Goal: Information Seeking & Learning: Learn about a topic

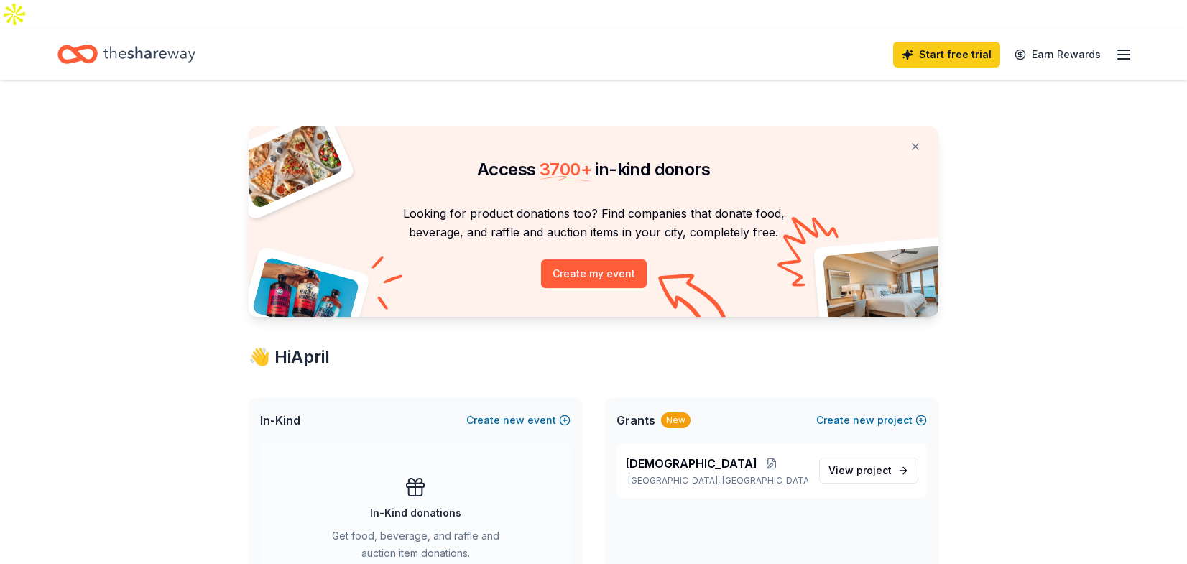
click at [1123, 46] on icon "button" at bounding box center [1123, 54] width 17 height 17
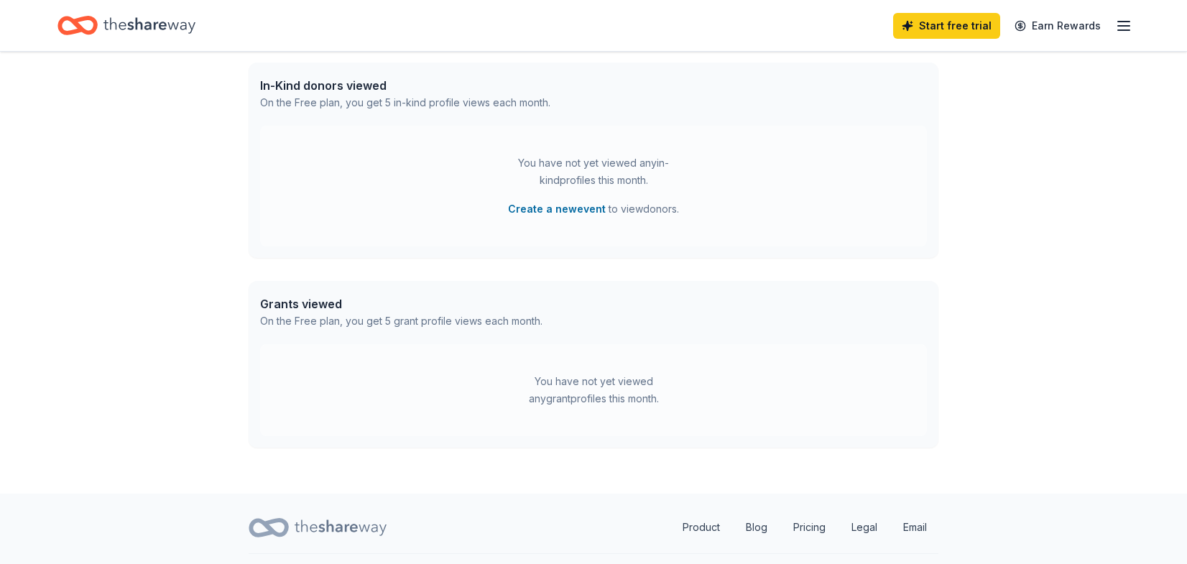
scroll to position [620, 0]
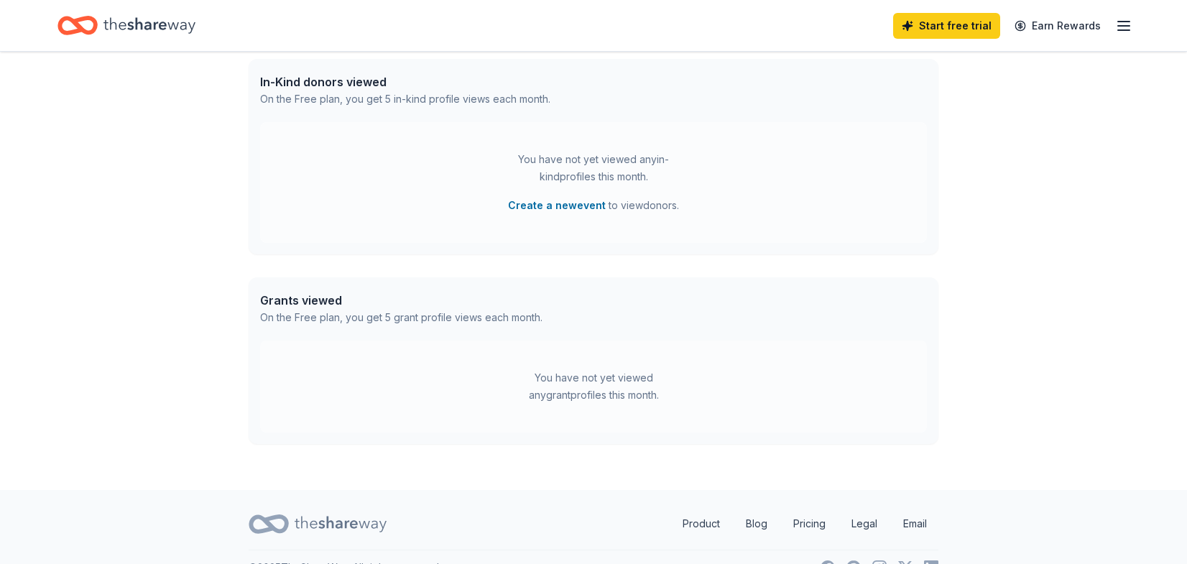
click at [170, 24] on icon "Home" at bounding box center [149, 25] width 92 height 29
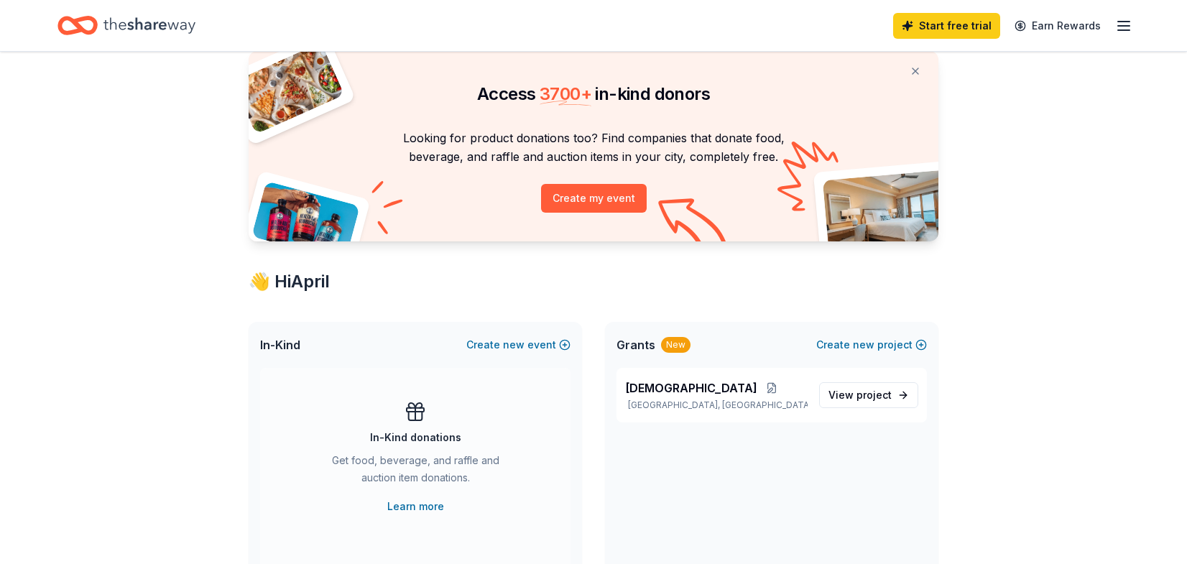
scroll to position [0, 0]
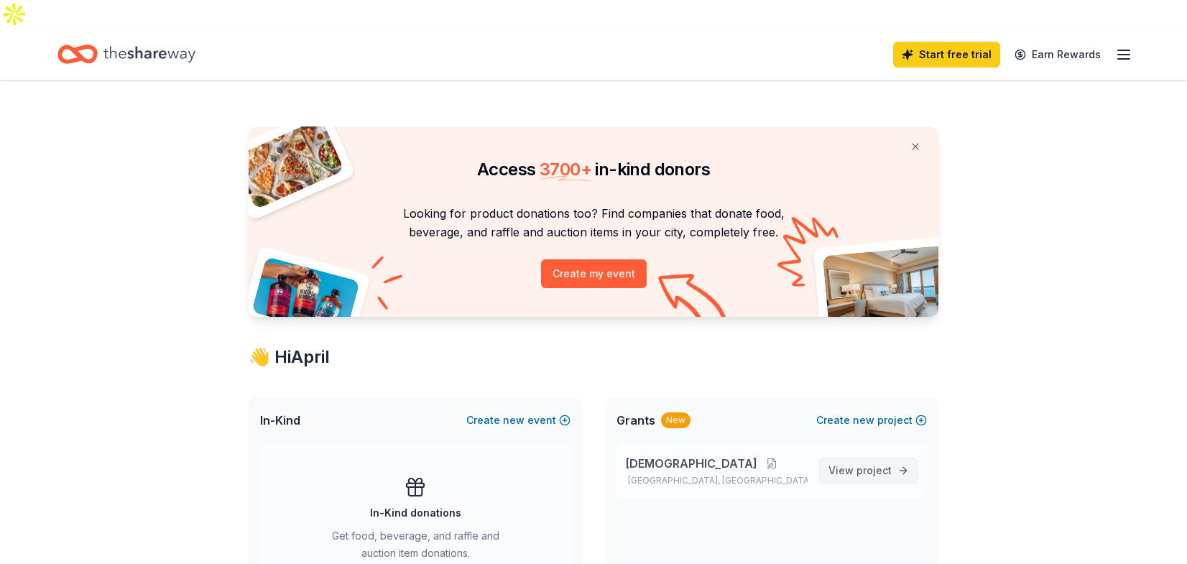
click at [853, 462] on span "View project" at bounding box center [859, 470] width 63 height 17
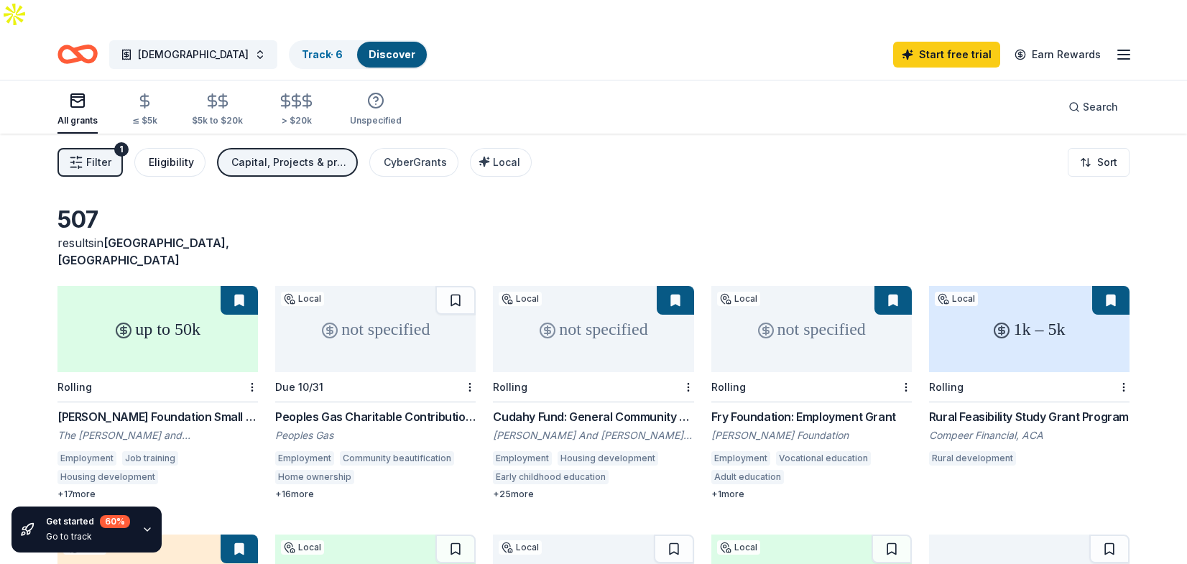
click at [170, 154] on div "Eligibility" at bounding box center [171, 162] width 45 height 17
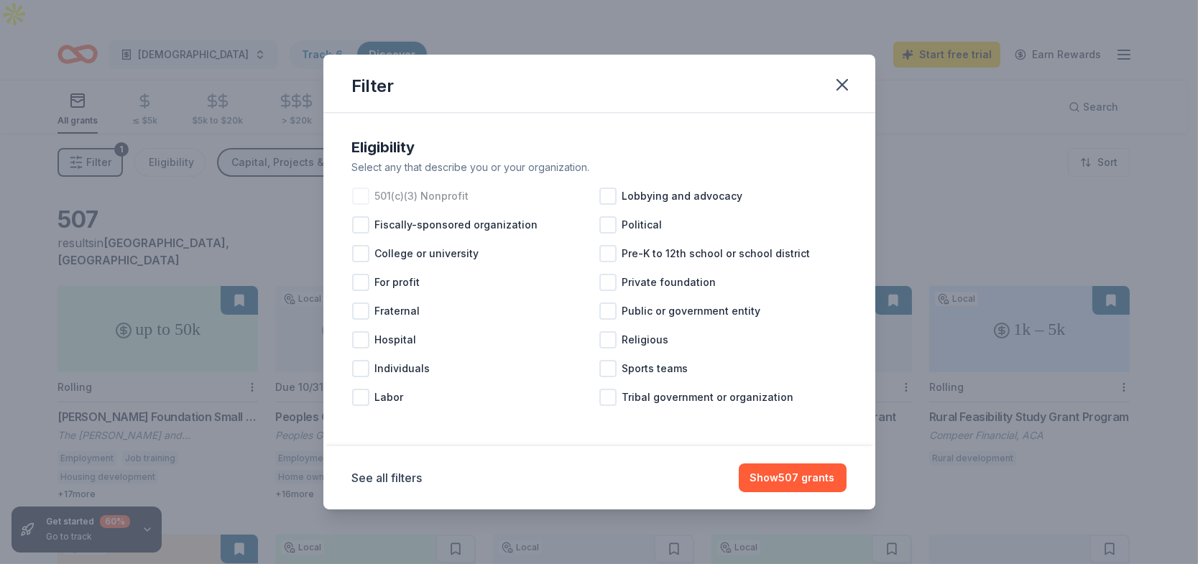
click at [364, 199] on div at bounding box center [360, 196] width 17 height 17
click at [608, 341] on div at bounding box center [607, 339] width 17 height 17
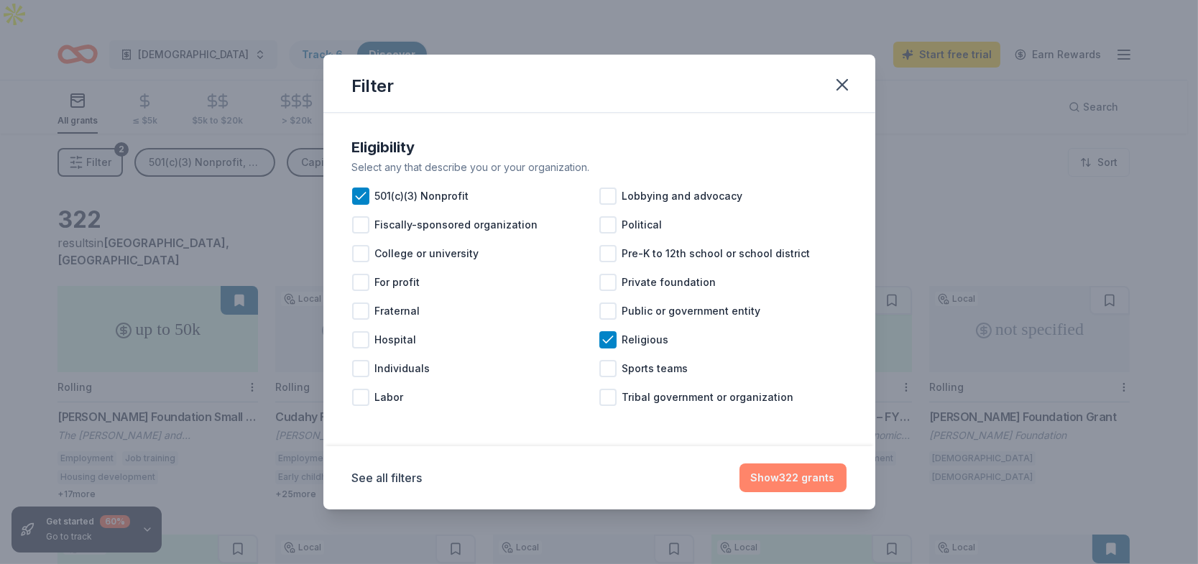
click at [802, 481] on button "Show 322 grants" at bounding box center [792, 477] width 107 height 29
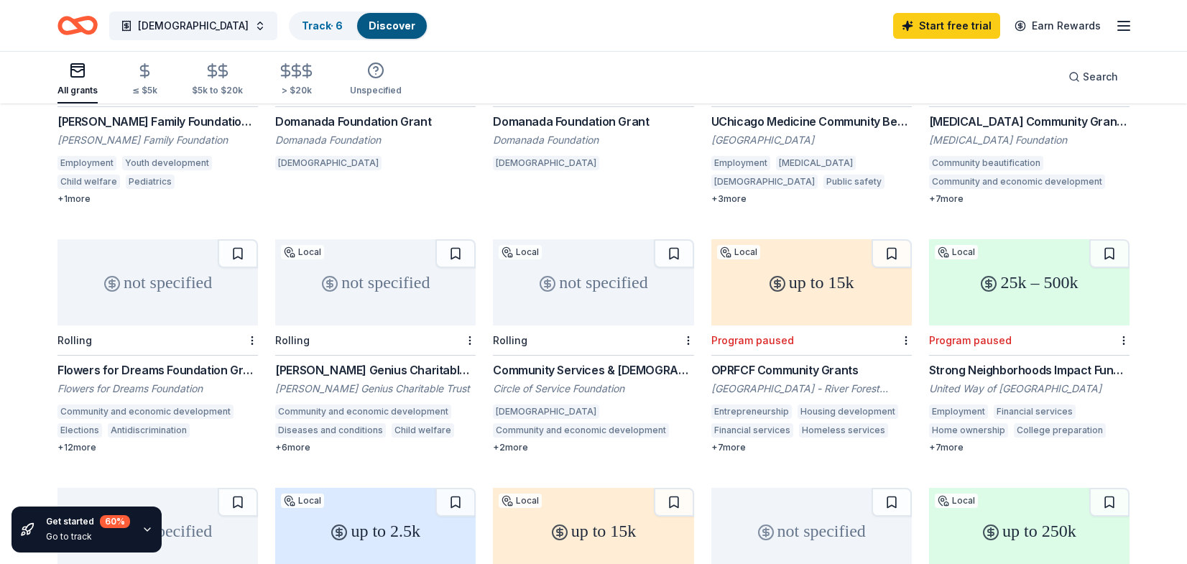
scroll to position [547, 0]
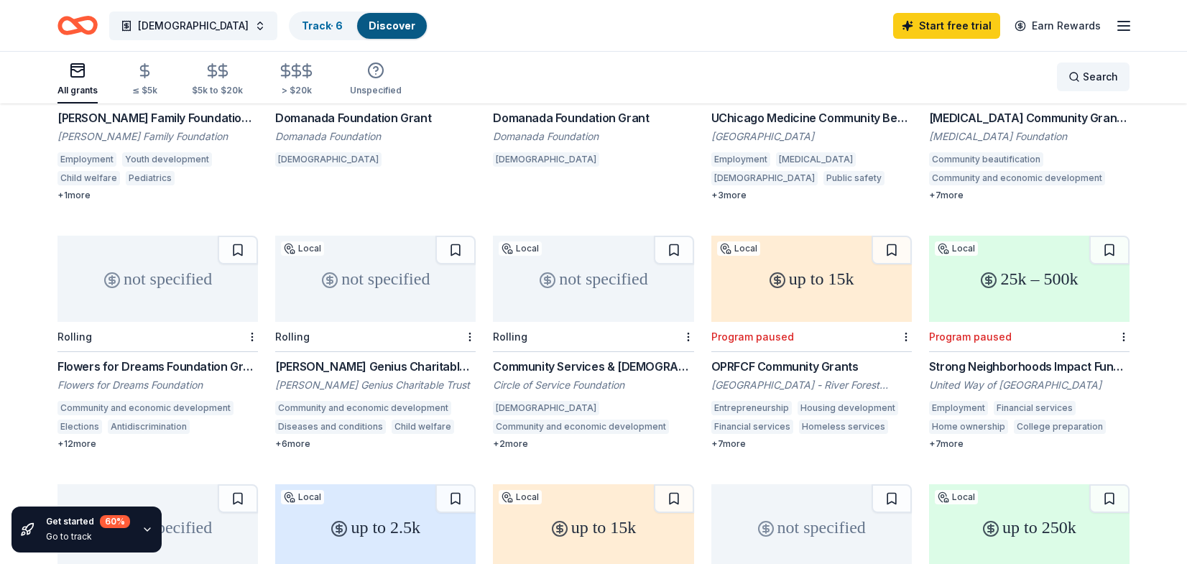
click at [1072, 82] on div "Search" at bounding box center [1093, 76] width 50 height 17
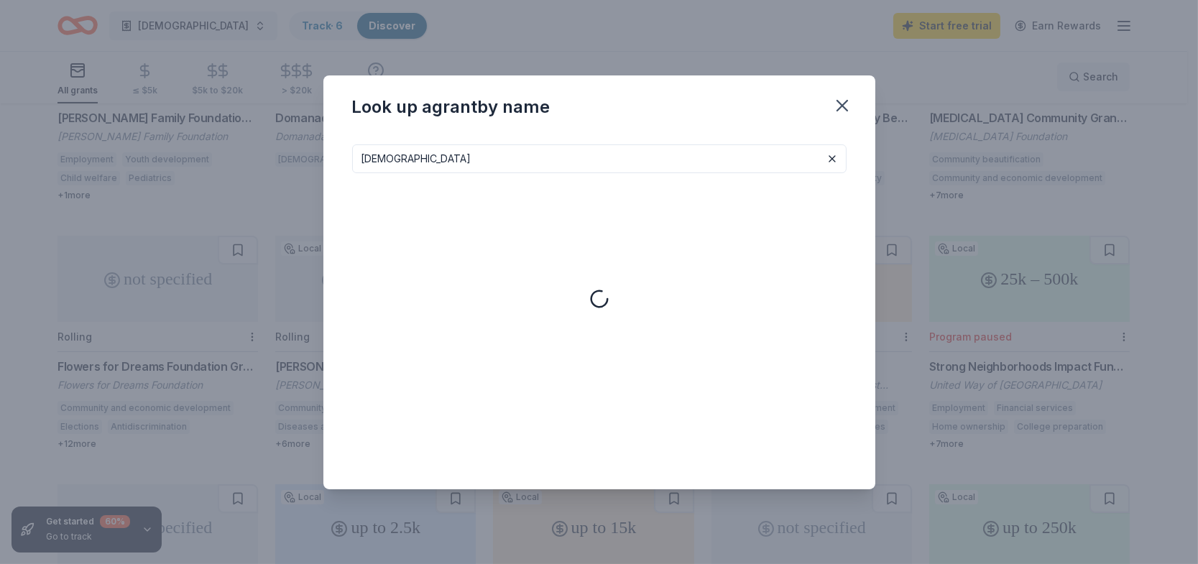
type input "[DEMOGRAPHIC_DATA]"
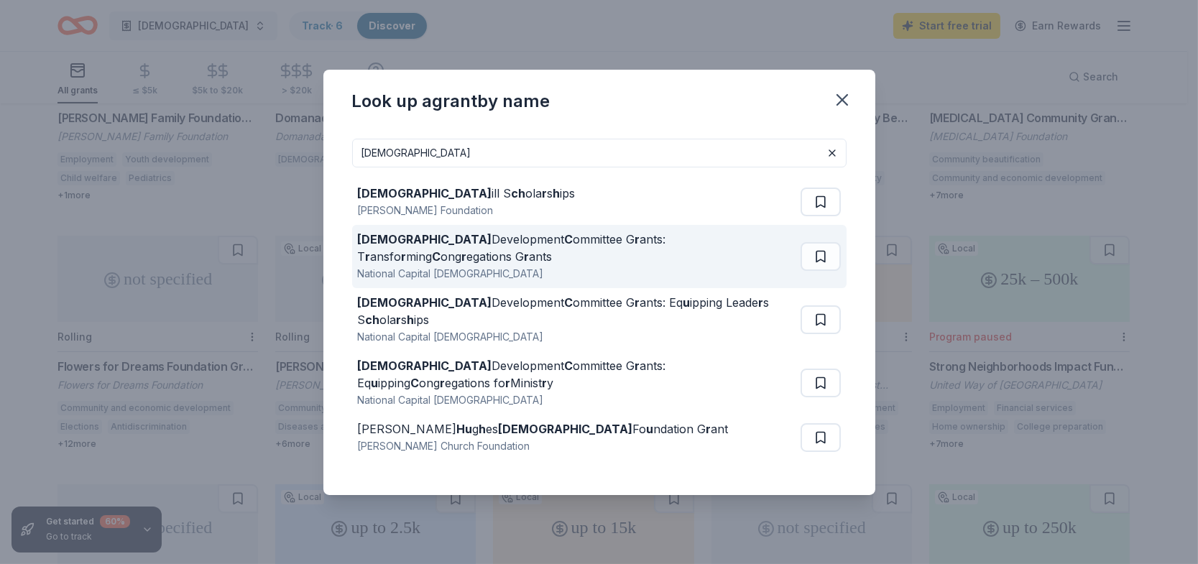
click at [548, 265] on div "National Capital Presbytery" at bounding box center [576, 273] width 437 height 17
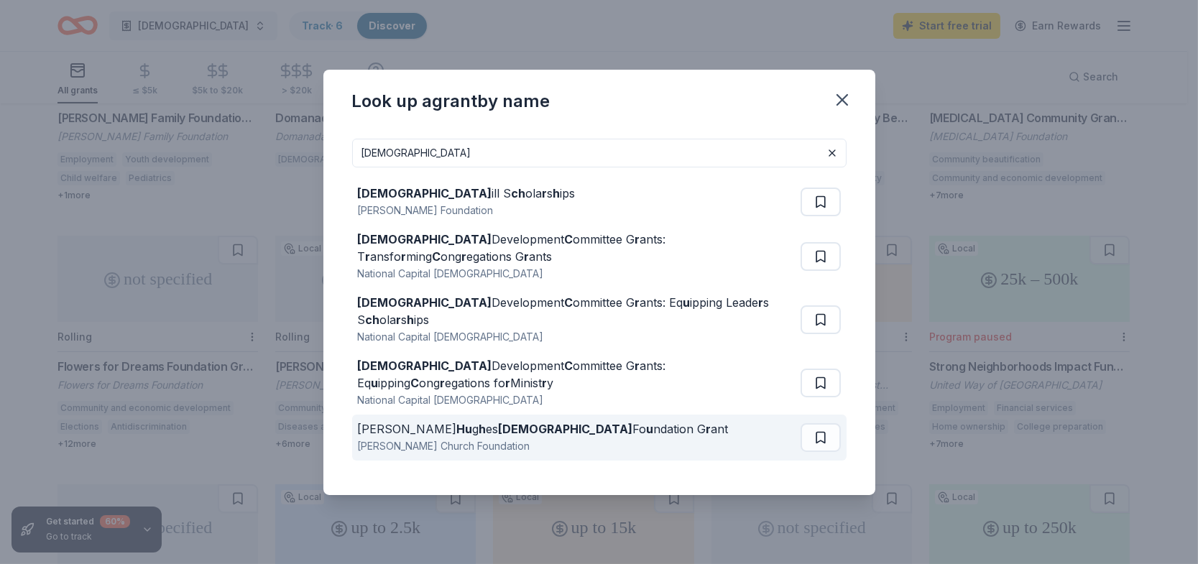
click at [507, 438] on div "Sally Hughes Church Foundation" at bounding box center [543, 446] width 371 height 17
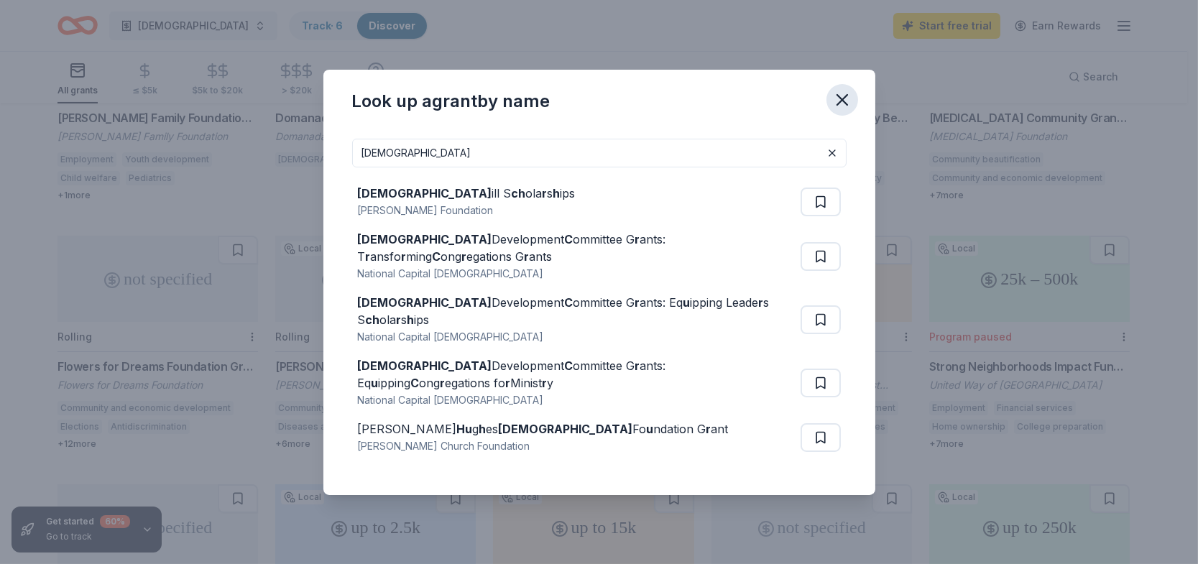
click at [842, 105] on icon "button" at bounding box center [842, 100] width 10 height 10
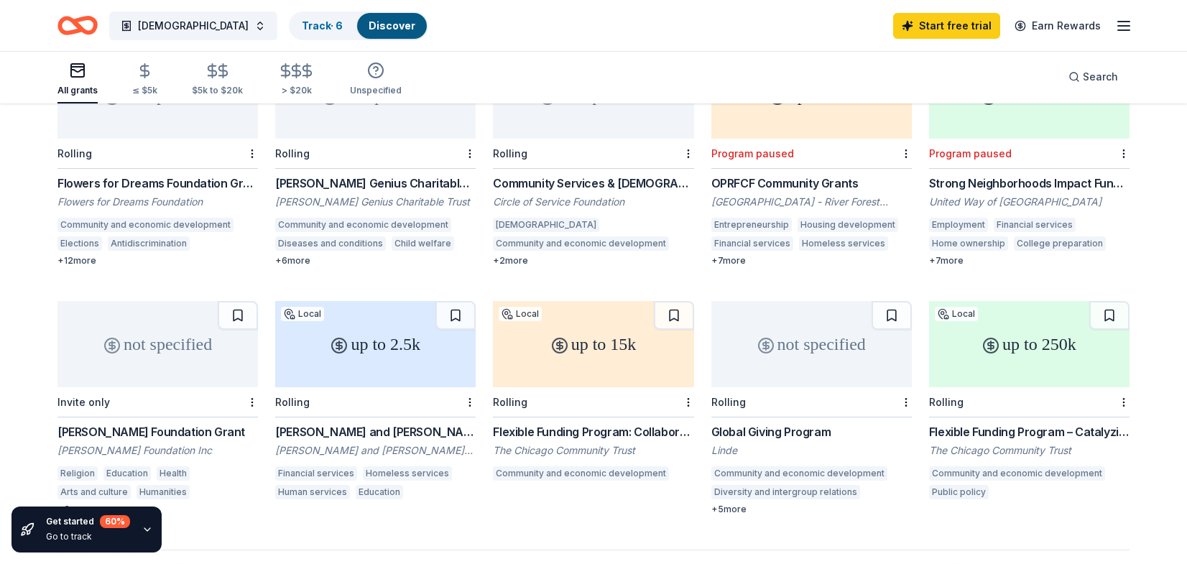
scroll to position [718, 0]
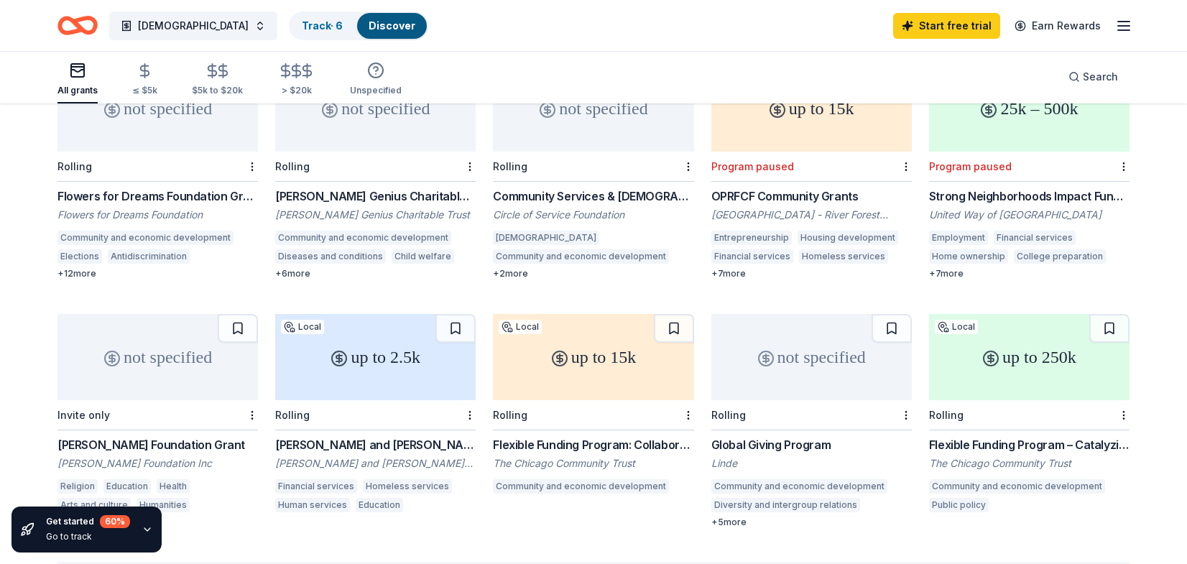
click at [593, 436] on div "Flexible Funding Program: Collaboration Grants" at bounding box center [593, 444] width 200 height 17
click at [146, 456] on div "F M Kirby Foundation Inc" at bounding box center [157, 463] width 200 height 14
click at [1074, 80] on div "Search" at bounding box center [1093, 76] width 50 height 17
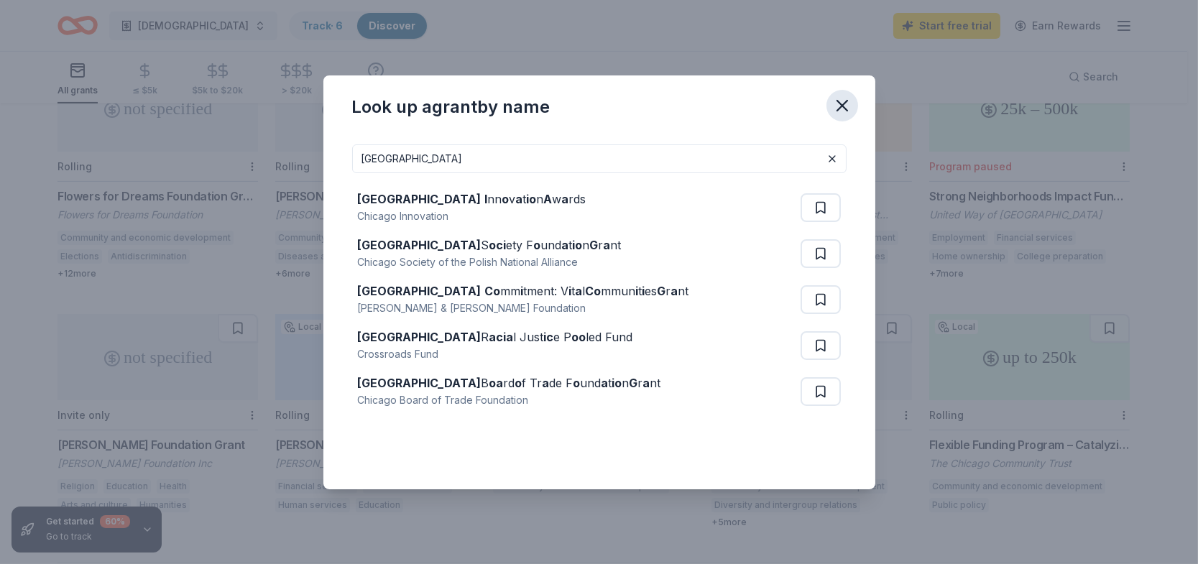
type input "chicago"
click at [843, 102] on icon "button" at bounding box center [842, 106] width 10 height 10
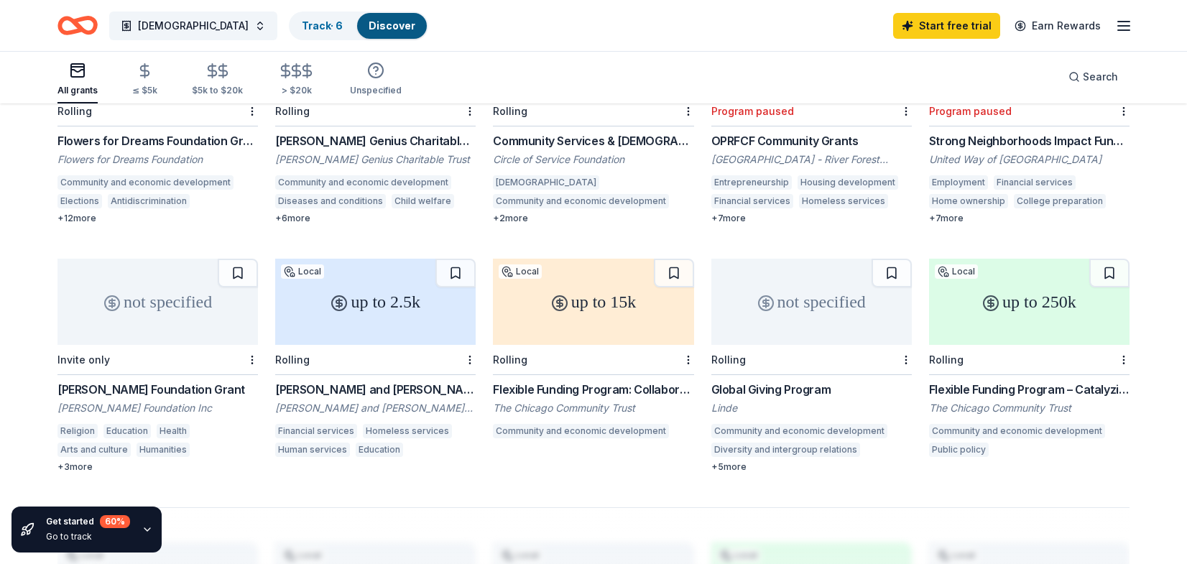
scroll to position [756, 0]
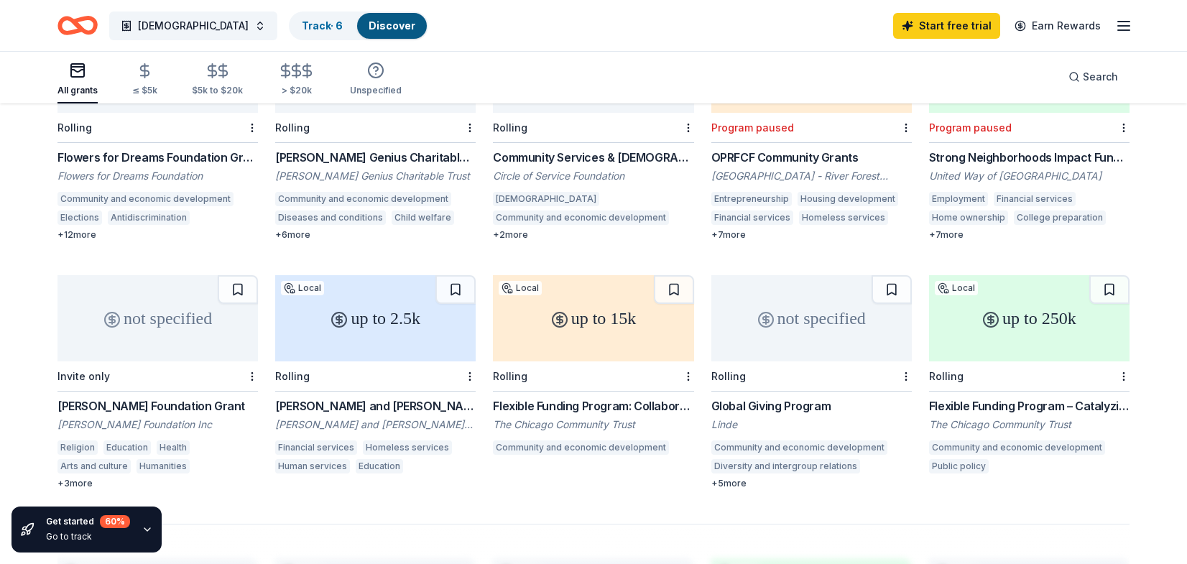
click at [589, 397] on div "Flexible Funding Program: Collaboration Grants The Chicago Community Trust Comm…" at bounding box center [593, 428] width 200 height 62
click at [182, 21] on button "[DEMOGRAPHIC_DATA]" at bounding box center [193, 25] width 168 height 29
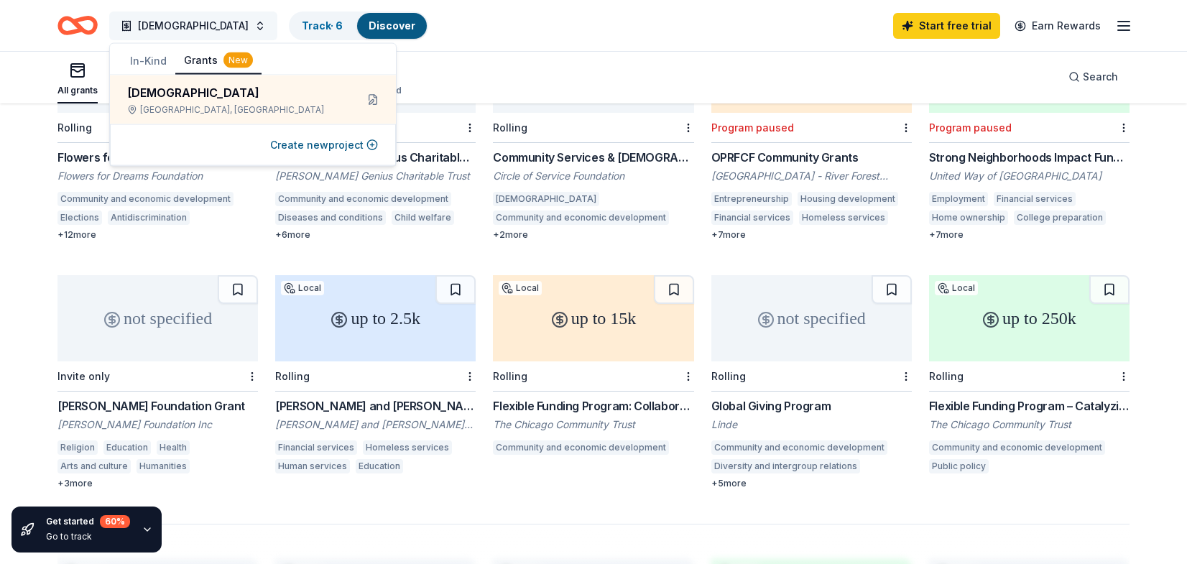
click at [182, 19] on button "[DEMOGRAPHIC_DATA]" at bounding box center [193, 25] width 168 height 29
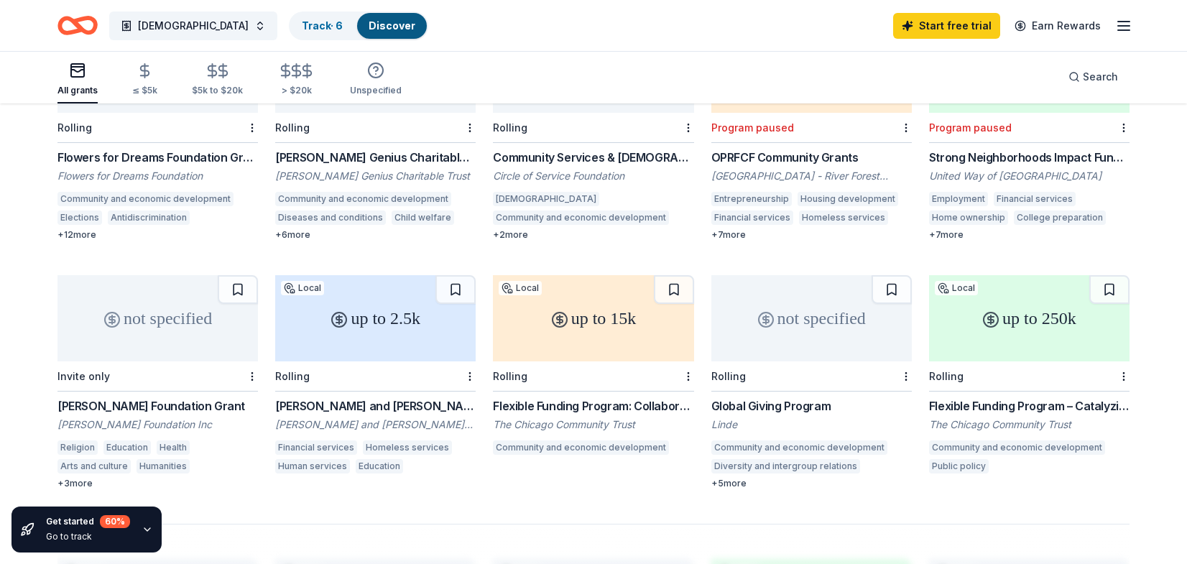
click at [144, 149] on div "Flowers for Dreams Foundation Grant Flowers for Dreams Foundation Community and…" at bounding box center [157, 195] width 200 height 92
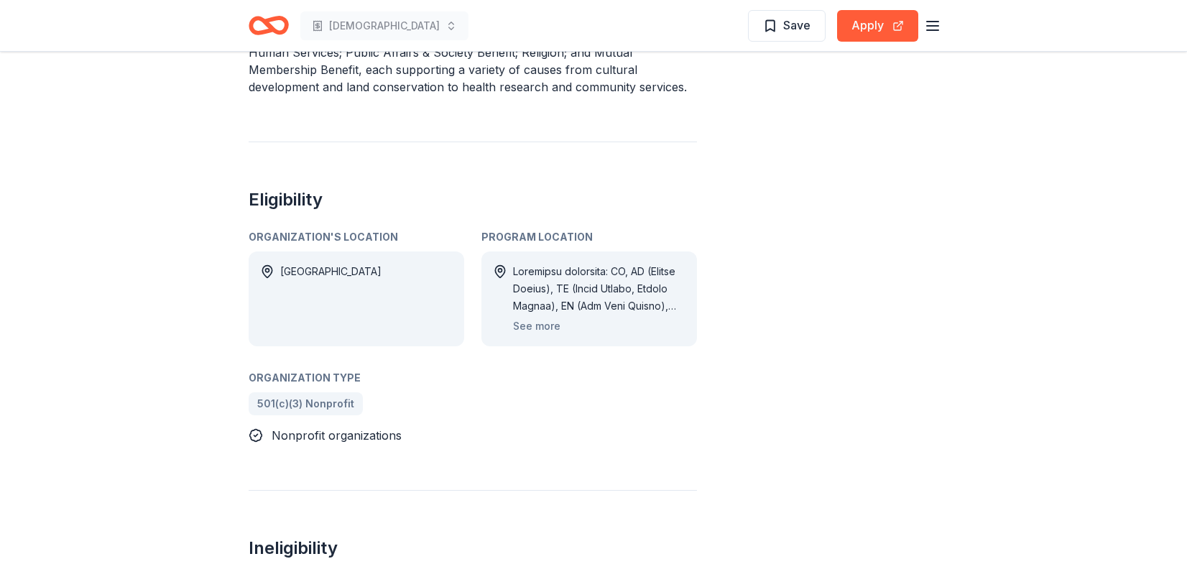
scroll to position [719, 0]
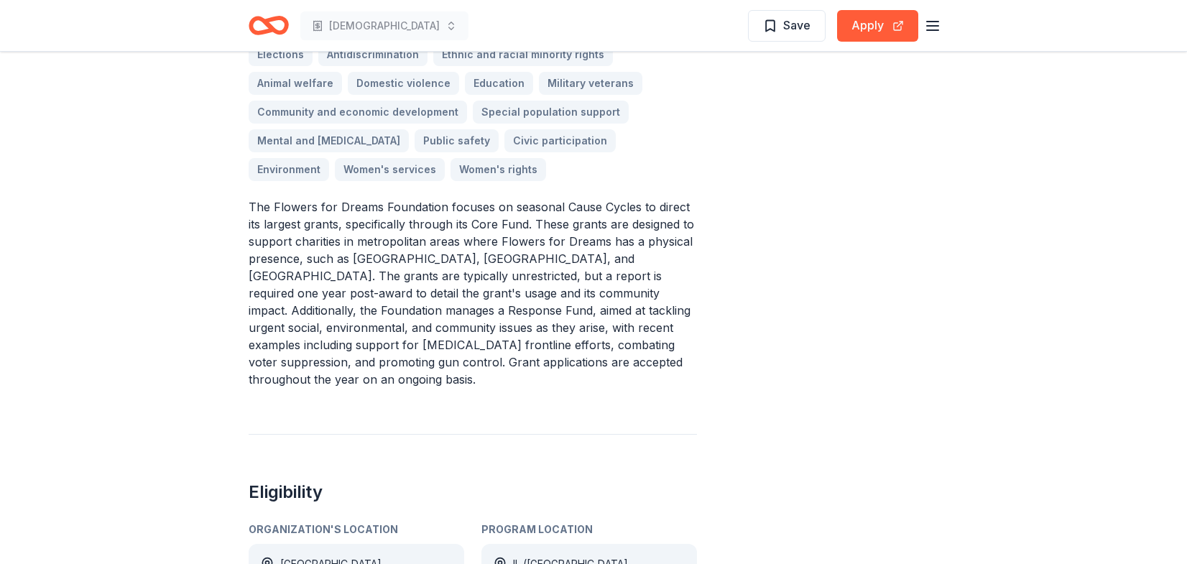
scroll to position [588, 0]
